Goal: Task Accomplishment & Management: Use online tool/utility

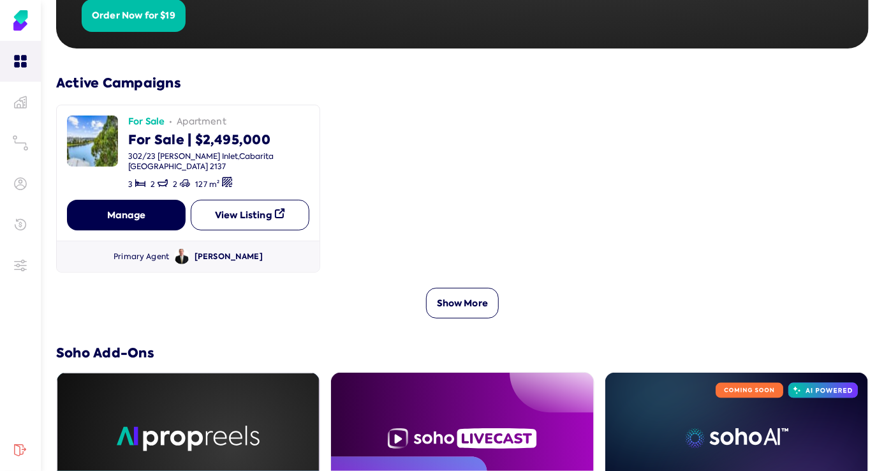
scroll to position [383, 0]
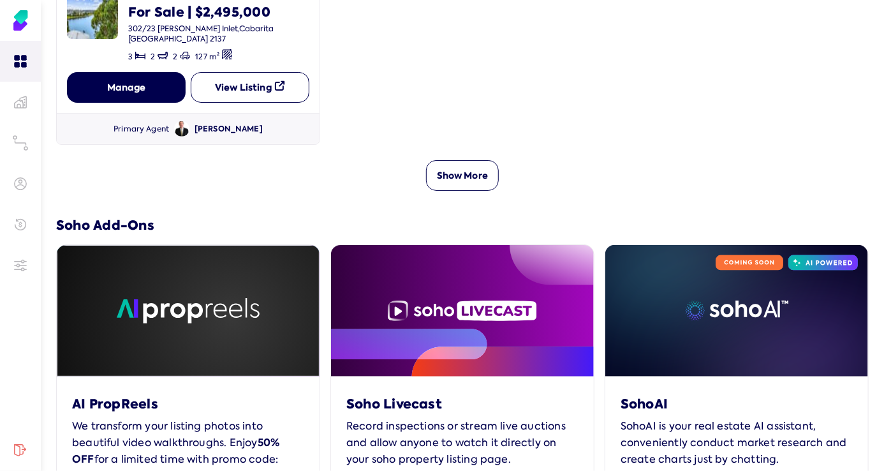
click at [227, 113] on div "Primary Agent [PERSON_NAME]" at bounding box center [188, 128] width 263 height 31
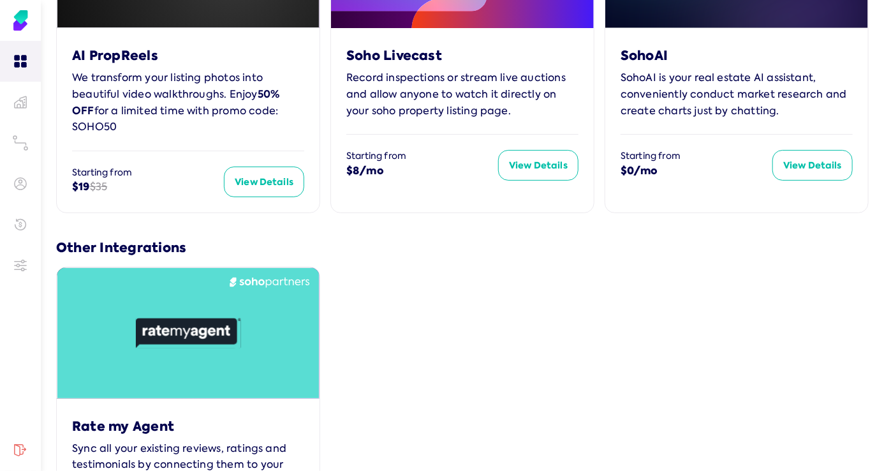
scroll to position [765, 0]
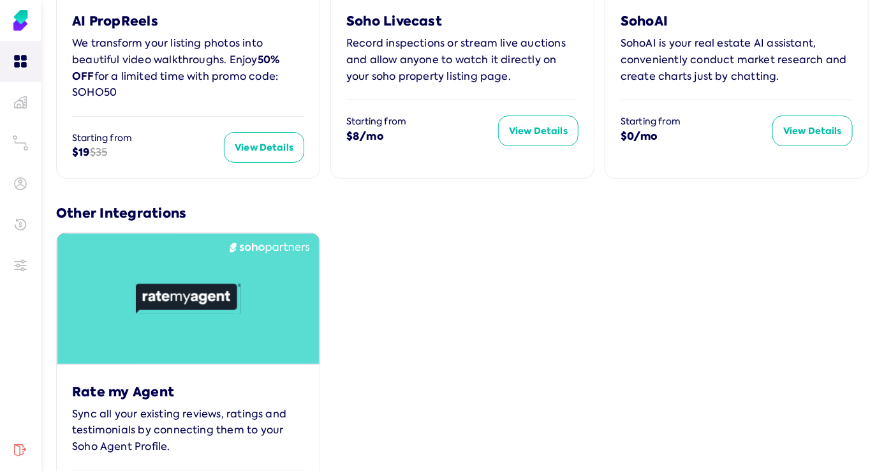
click at [200, 285] on icon at bounding box center [188, 298] width 105 height 31
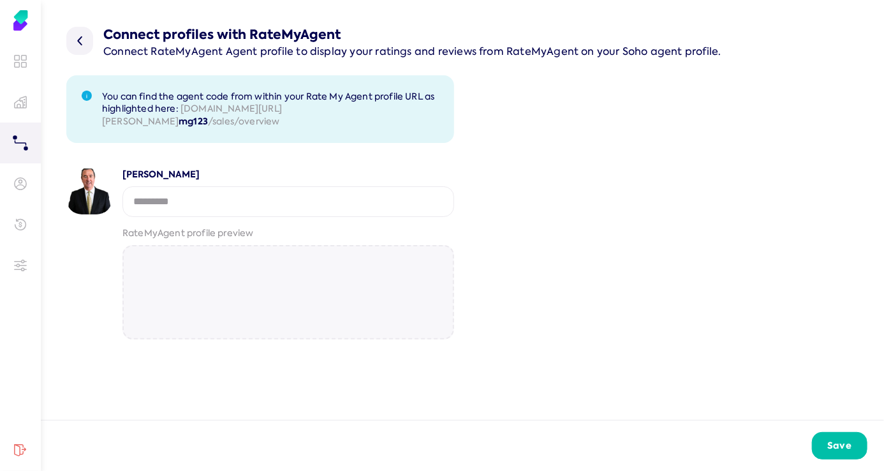
click at [152, 204] on input "string" at bounding box center [288, 201] width 332 height 31
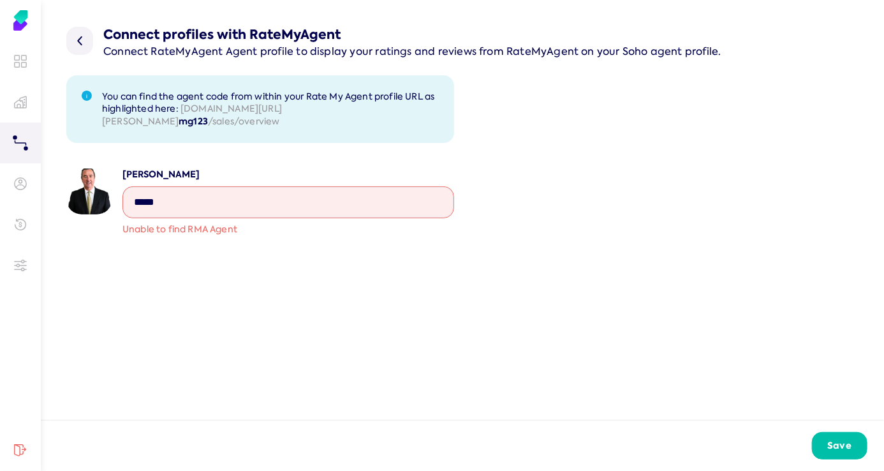
click at [622, 266] on div "Connect profiles with RateMyAgent Connect RateMyAgent Agent profile to display …" at bounding box center [462, 136] width 843 height 272
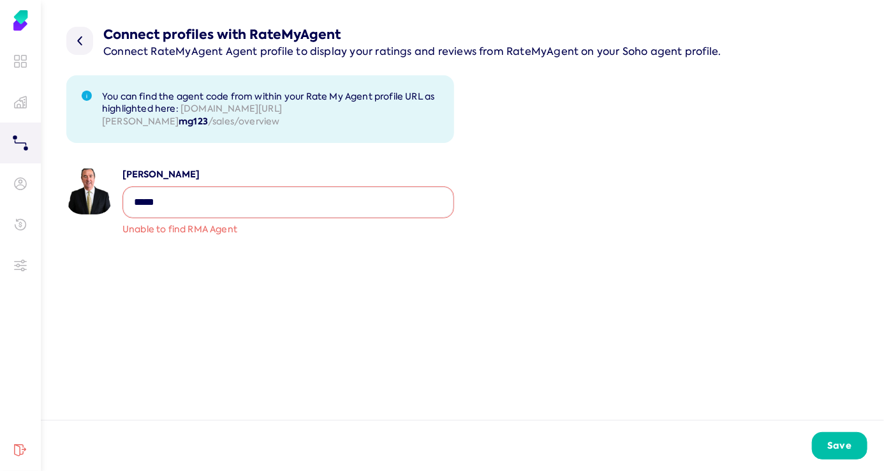
click at [173, 209] on input "string" at bounding box center [288, 202] width 330 height 31
type input "*"
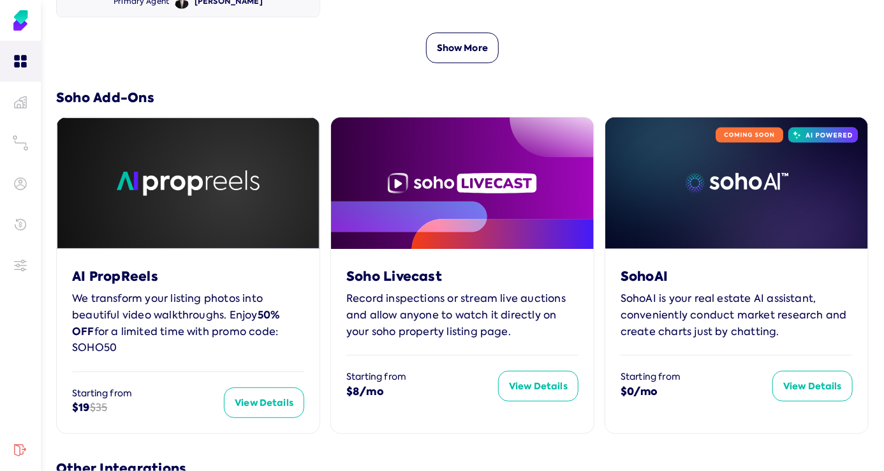
scroll to position [638, 0]
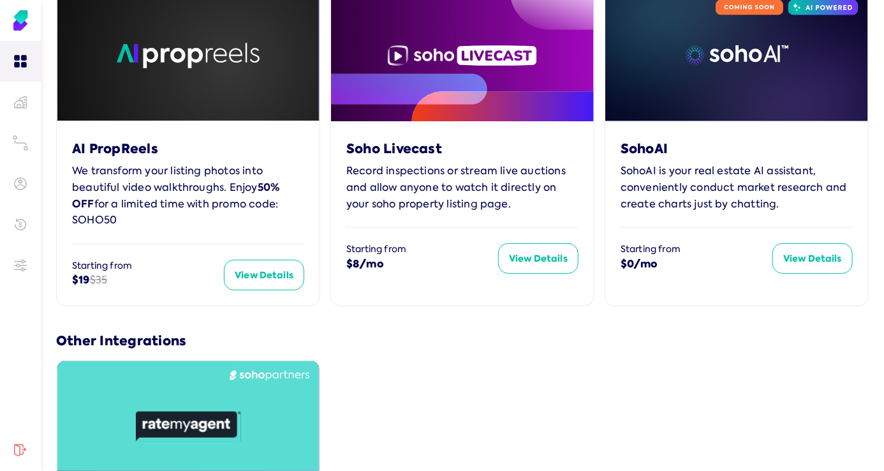
click at [173, 370] on icon at bounding box center [188, 425] width 262 height 131
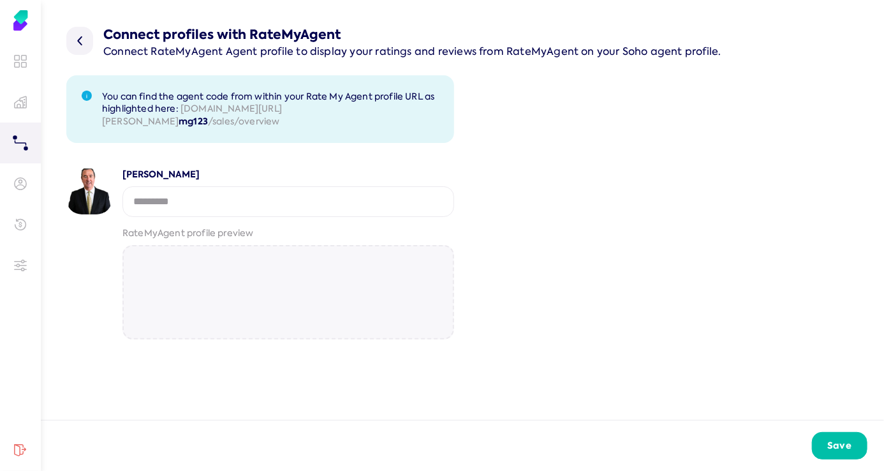
click at [190, 206] on input "string" at bounding box center [288, 201] width 332 height 31
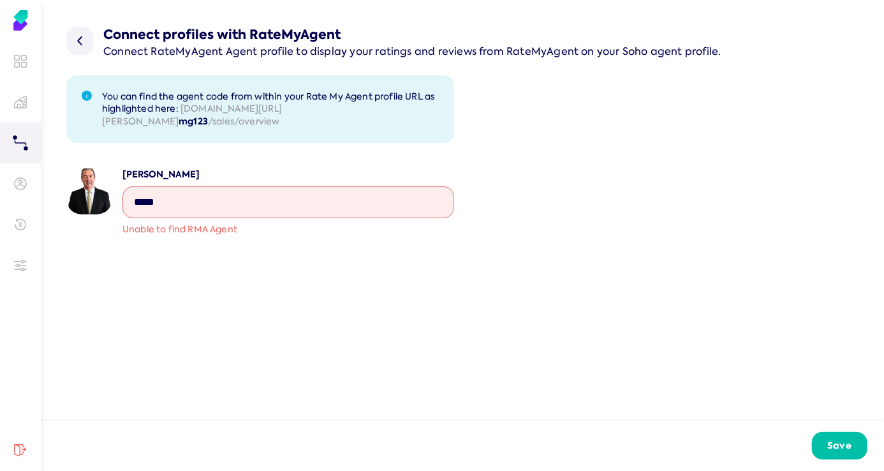
type input "*****"
